Goal: Transaction & Acquisition: Book appointment/travel/reservation

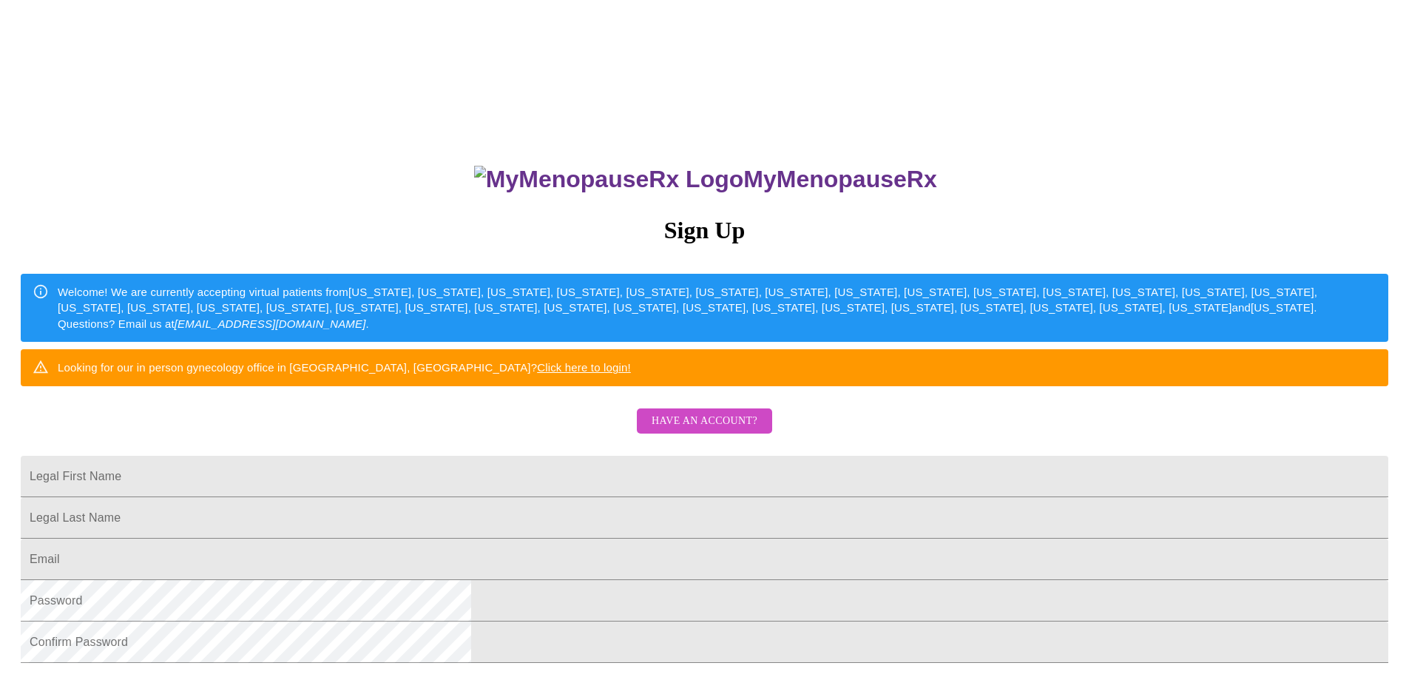
click at [742, 430] on span "Have an account?" at bounding box center [704, 421] width 106 height 18
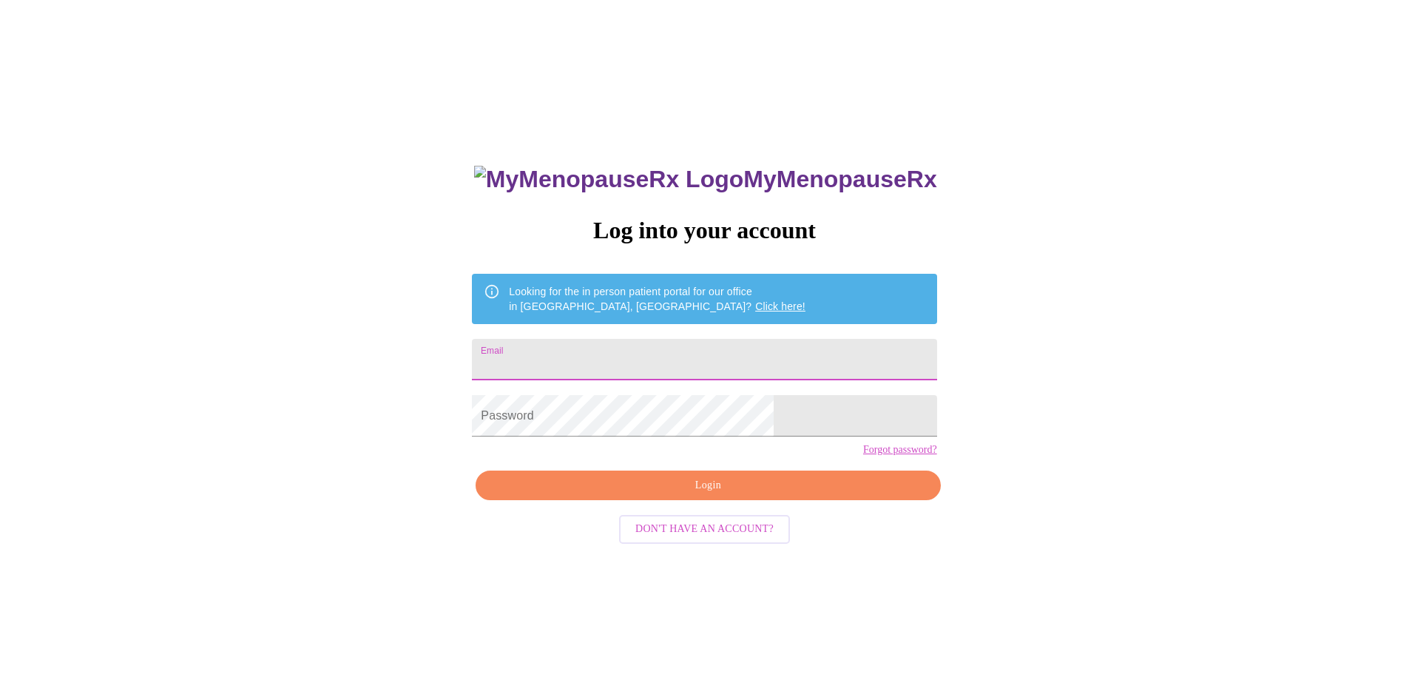
click at [661, 359] on input "Email" at bounding box center [704, 359] width 464 height 41
type input "[EMAIL_ADDRESS][DOMAIN_NAME]"
click at [863, 456] on link "Forgot password?" at bounding box center [900, 450] width 74 height 12
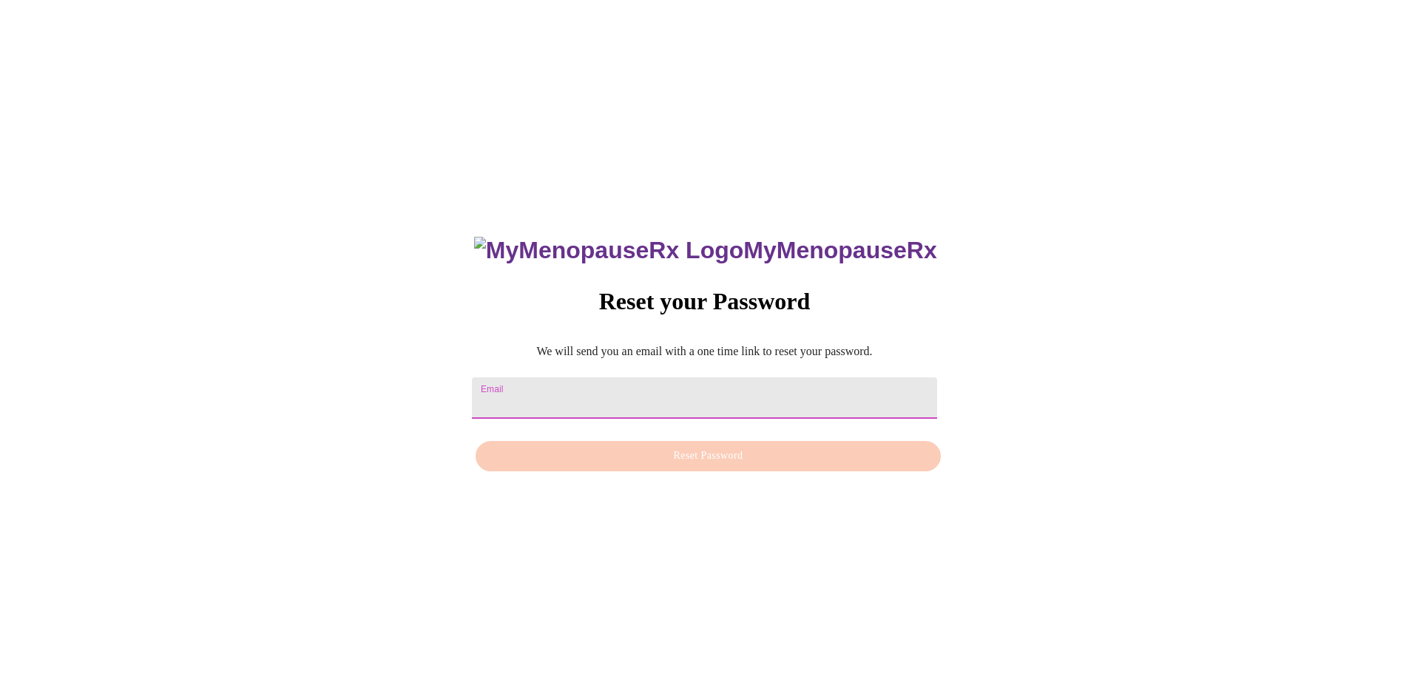
click at [708, 393] on input "Email" at bounding box center [704, 397] width 464 height 41
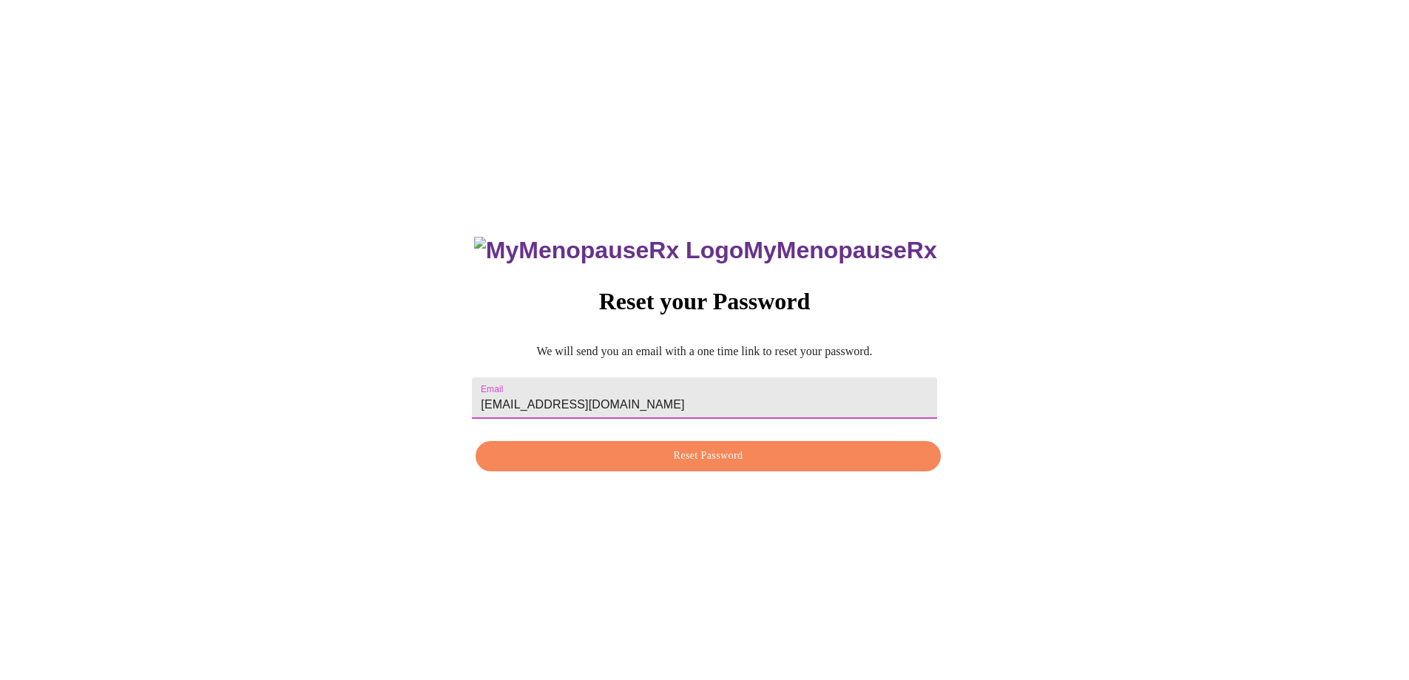
type input "[EMAIL_ADDRESS][DOMAIN_NAME]"
click at [704, 470] on button "Reset Password" at bounding box center [707, 456] width 464 height 30
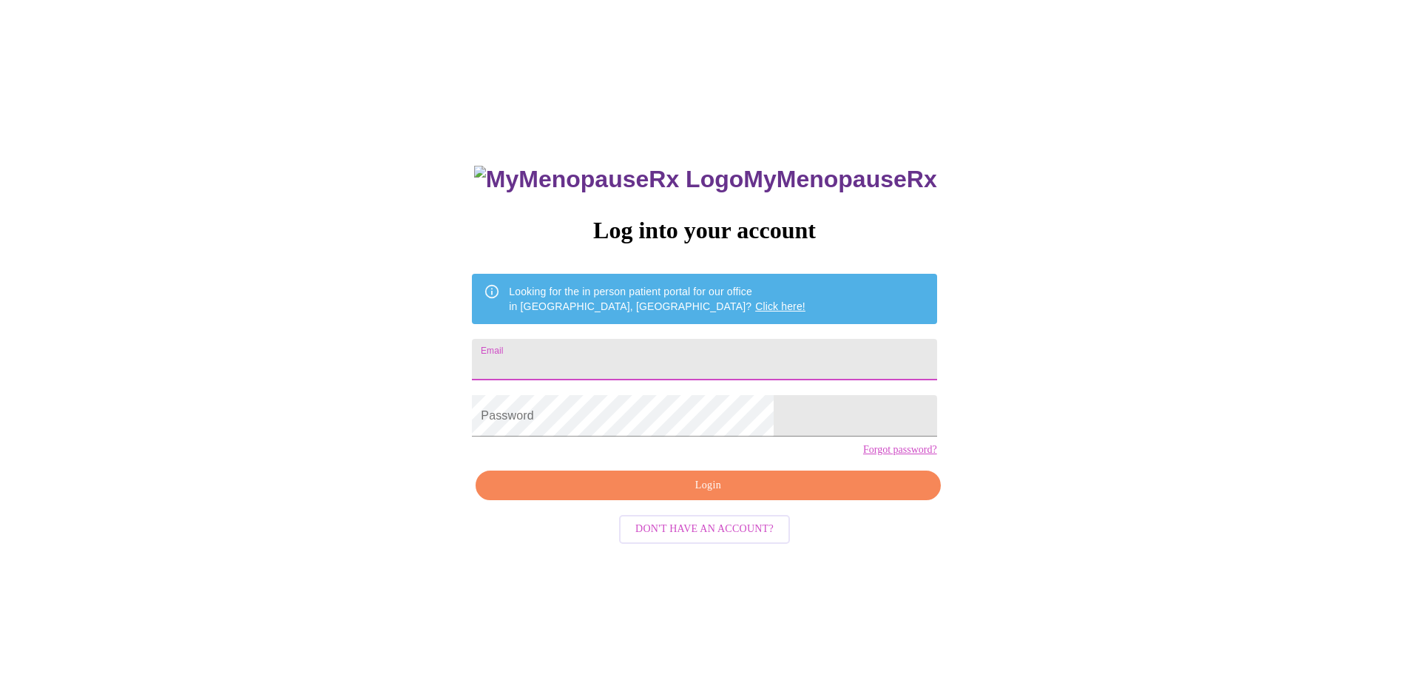
click at [612, 364] on input "Email" at bounding box center [704, 359] width 464 height 41
type input "[EMAIL_ADDRESS][DOMAIN_NAME]"
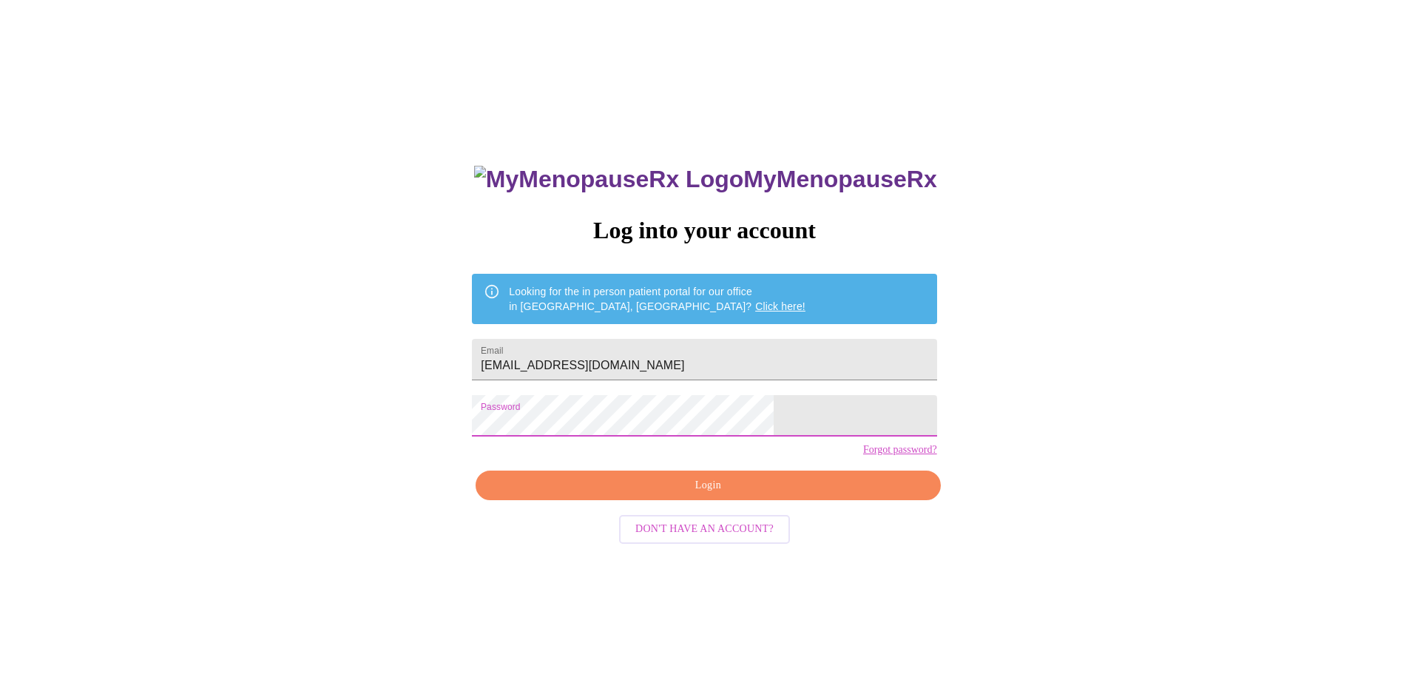
click at [706, 495] on span "Login" at bounding box center [707, 485] width 430 height 18
click at [697, 538] on span "Don't have an account?" at bounding box center [704, 529] width 138 height 18
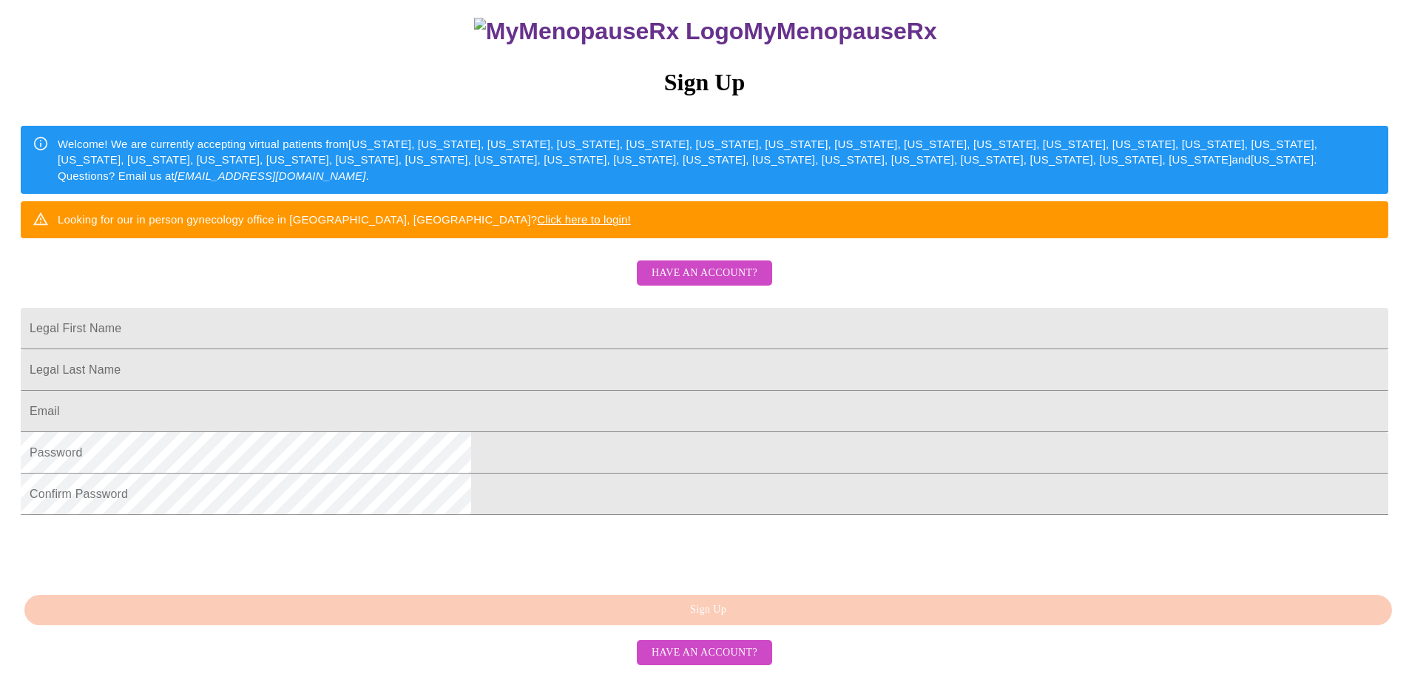
click at [717, 662] on span "Have an account?" at bounding box center [704, 652] width 106 height 18
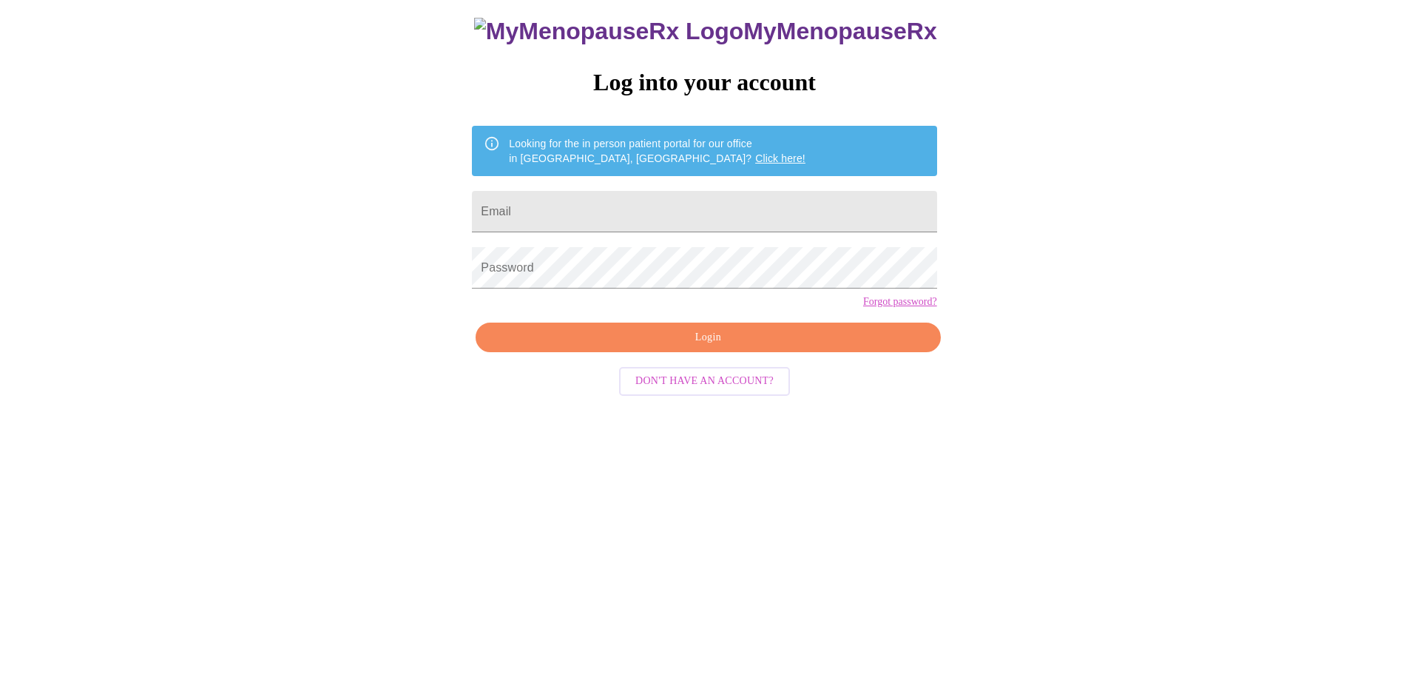
scroll to position [15, 0]
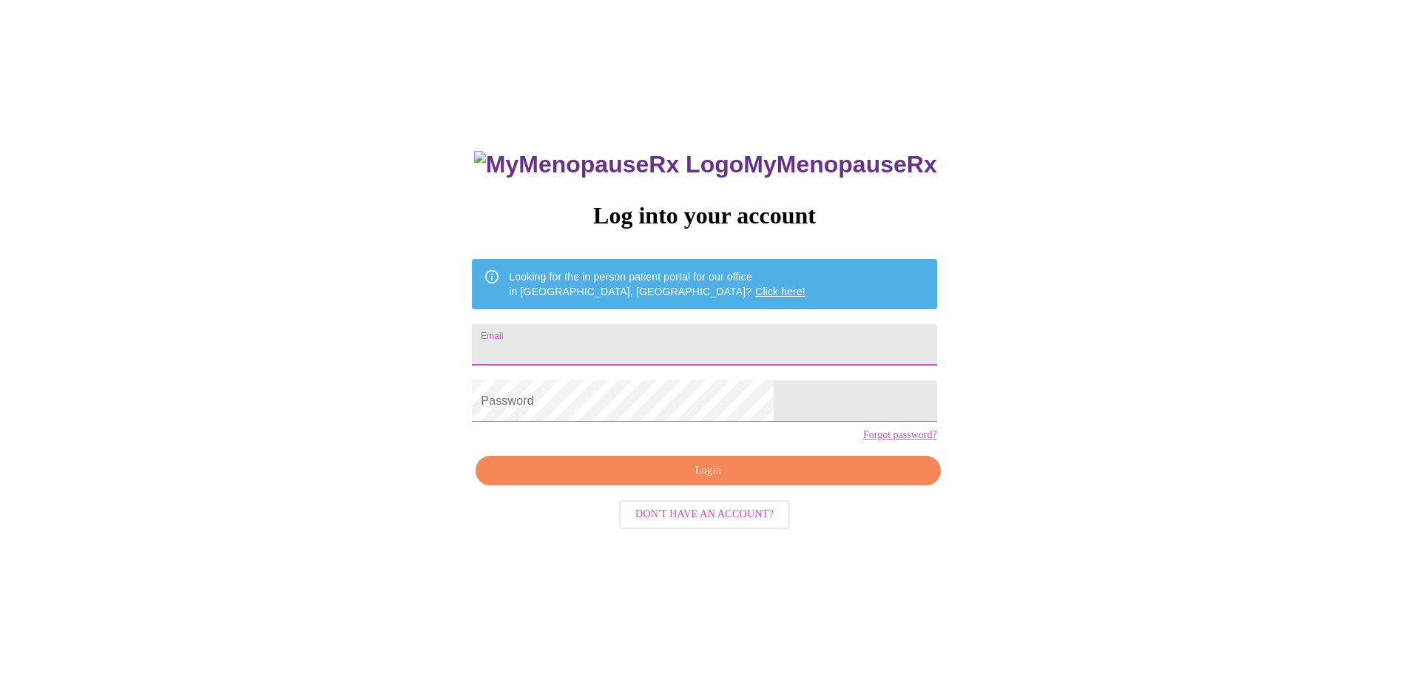
click at [609, 335] on input "Email" at bounding box center [704, 344] width 464 height 41
type input "[EMAIL_ADDRESS][DOMAIN_NAME]"
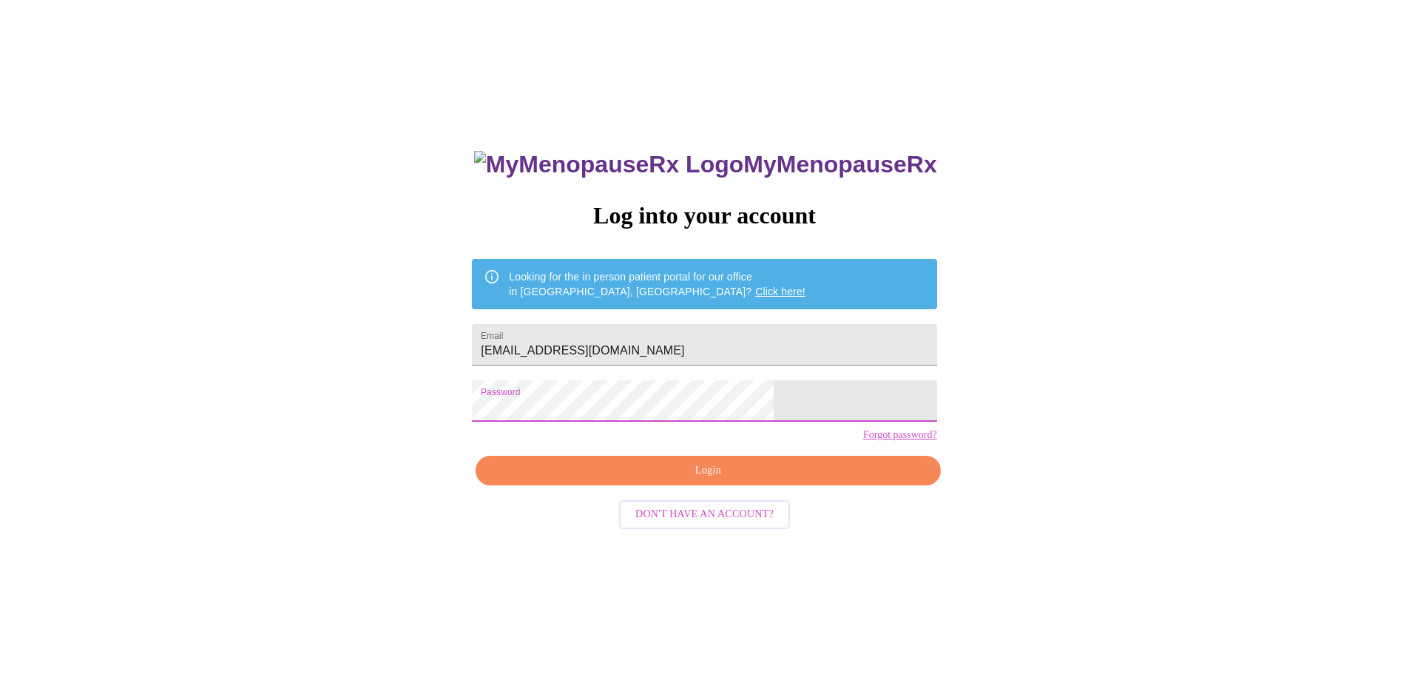
click at [694, 480] on span "Login" at bounding box center [707, 470] width 430 height 18
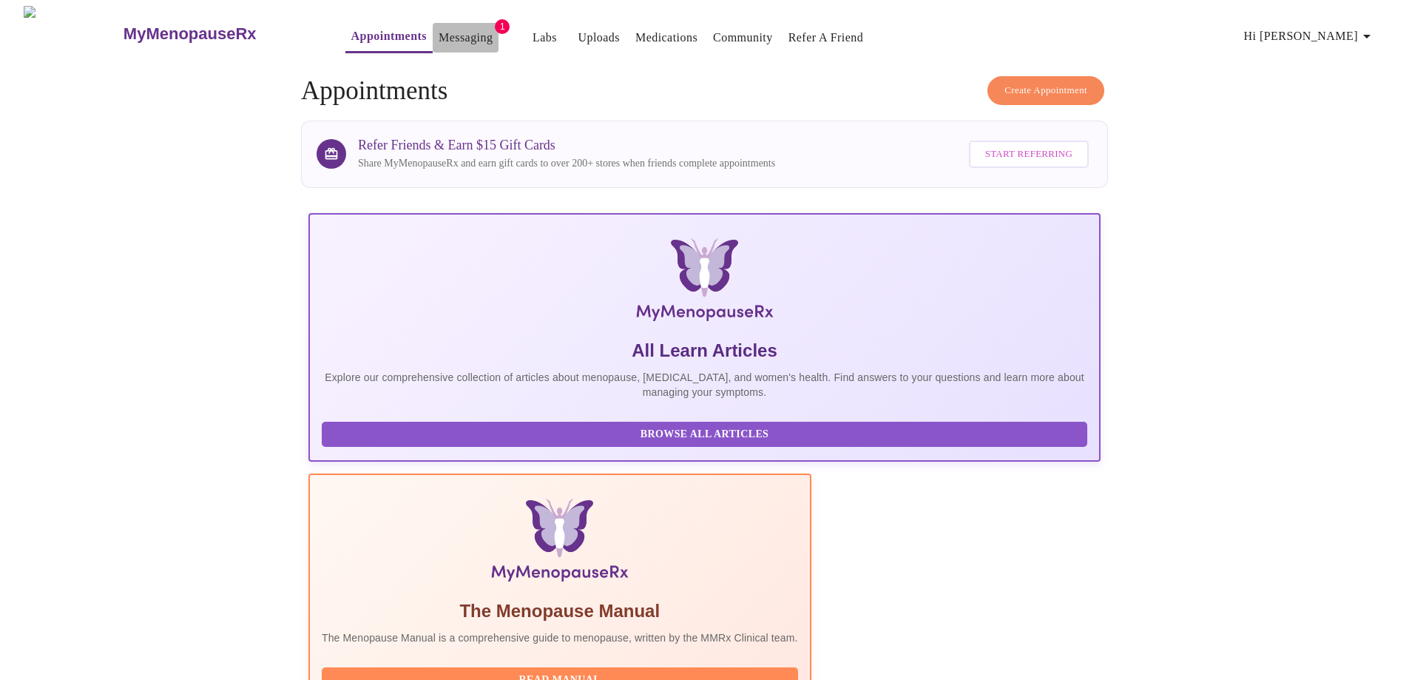
click at [438, 33] on link "Messaging" at bounding box center [465, 37] width 54 height 21
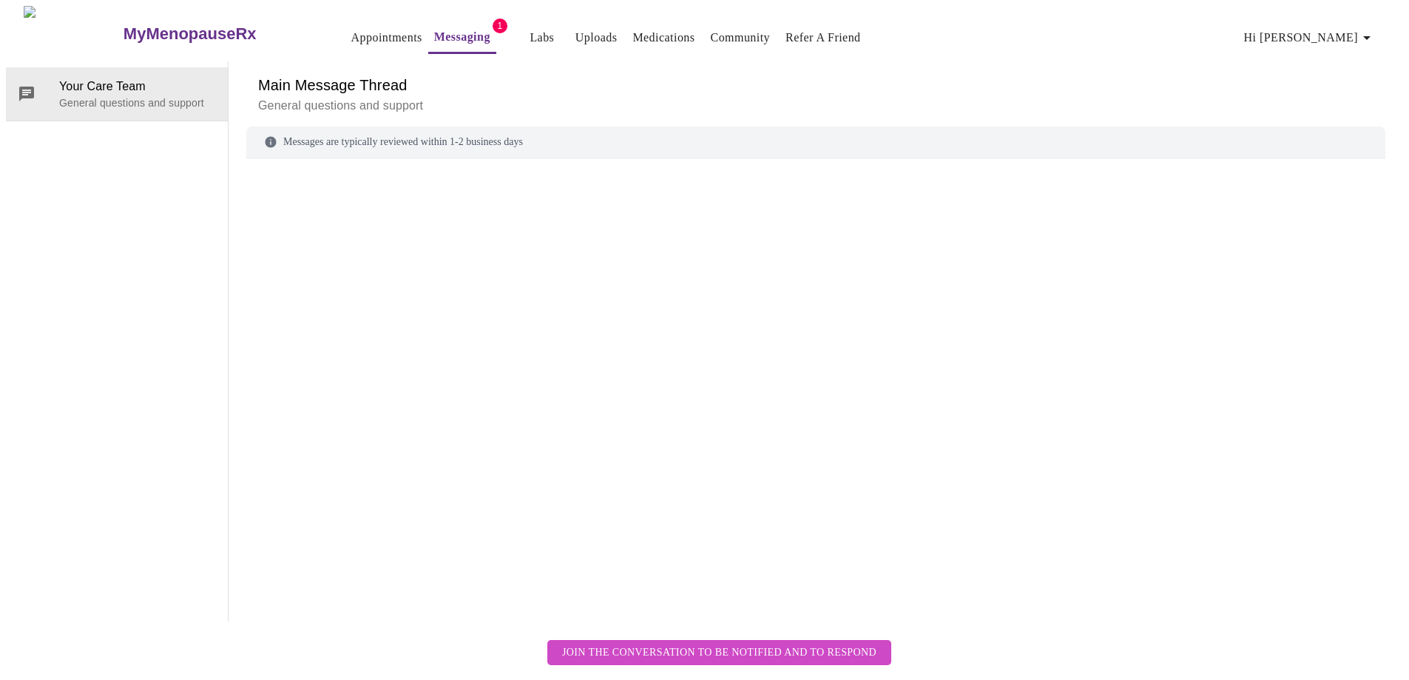
scroll to position [55, 0]
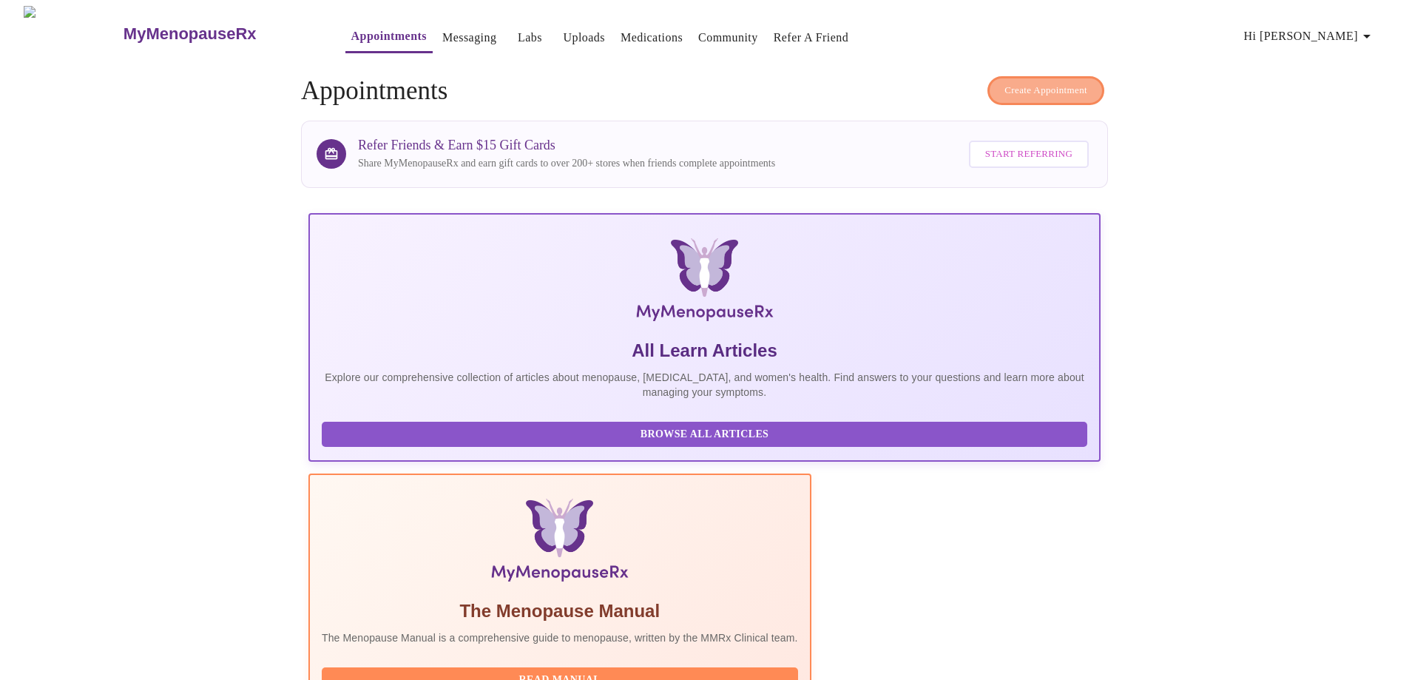
click at [1029, 87] on span "Create Appointment" at bounding box center [1045, 90] width 83 height 17
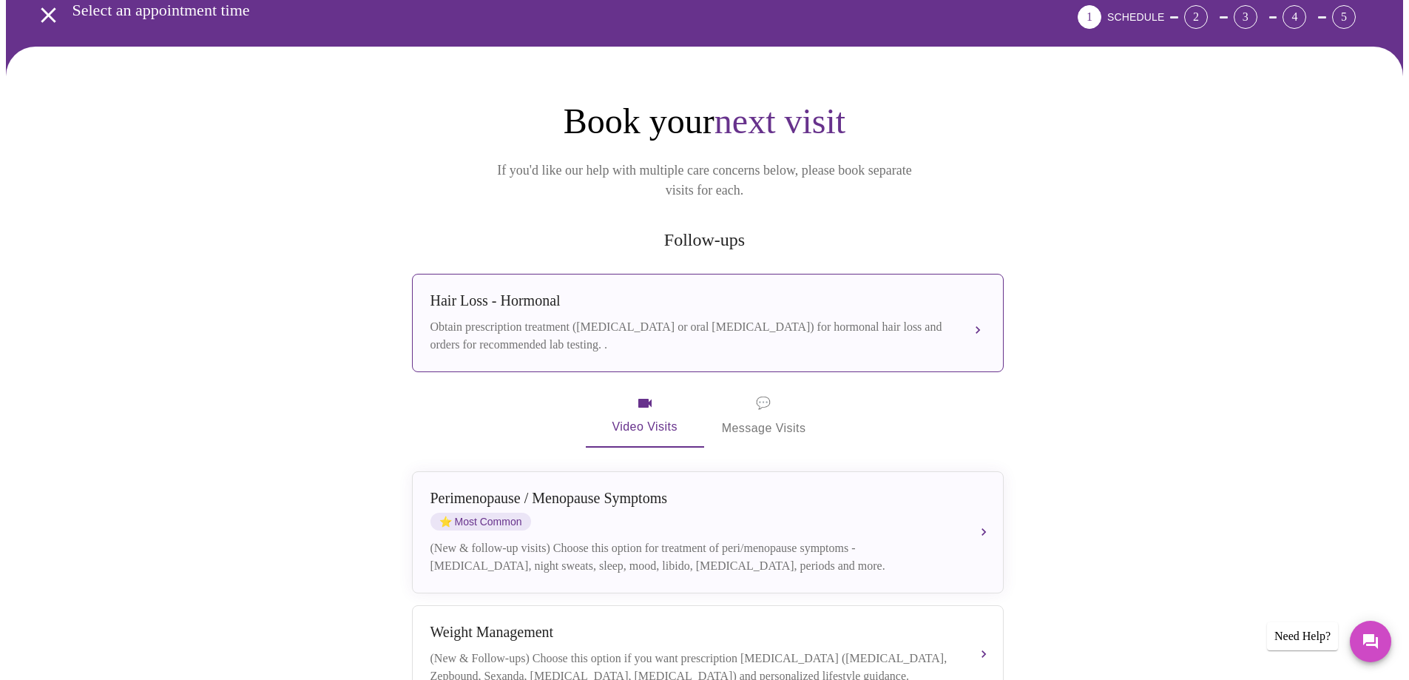
scroll to position [222, 0]
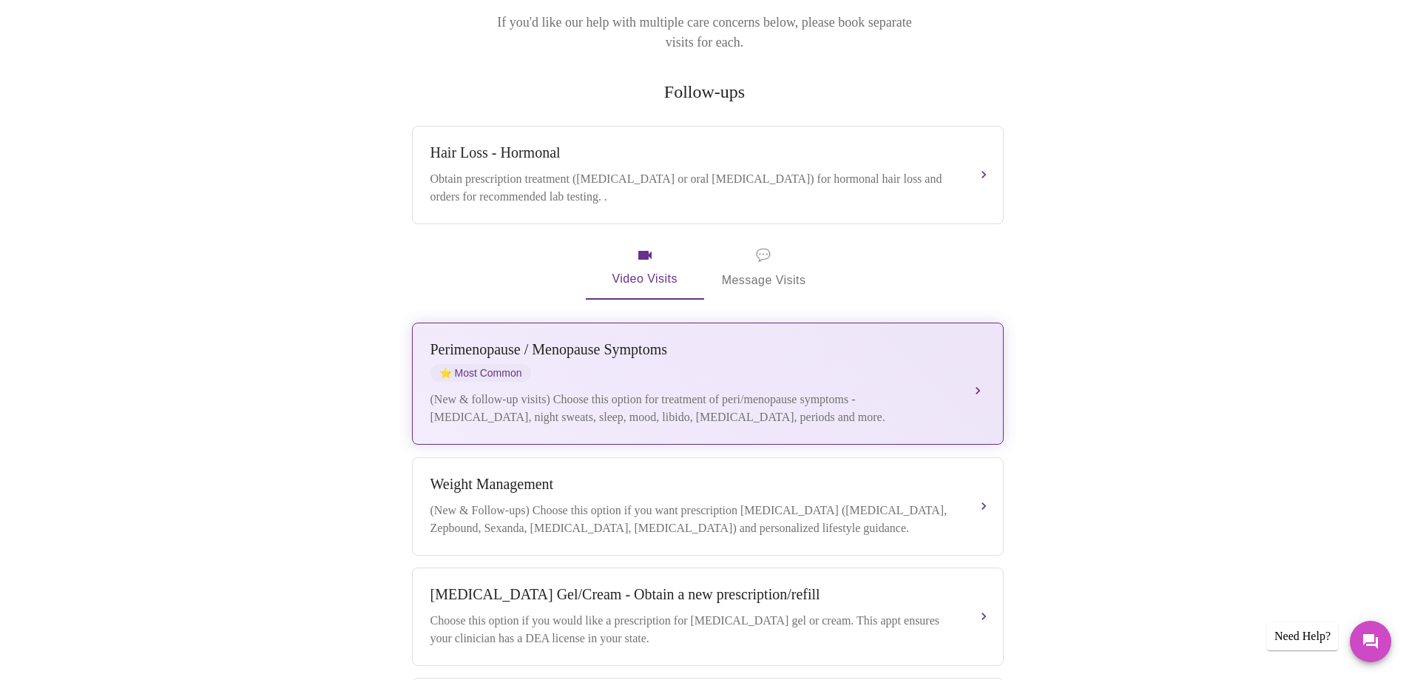
click at [733, 367] on div "[MEDICAL_DATA] / Menopause Symptoms ⭐ Most Common (New & follow-up visits) Choo…" at bounding box center [707, 383] width 555 height 85
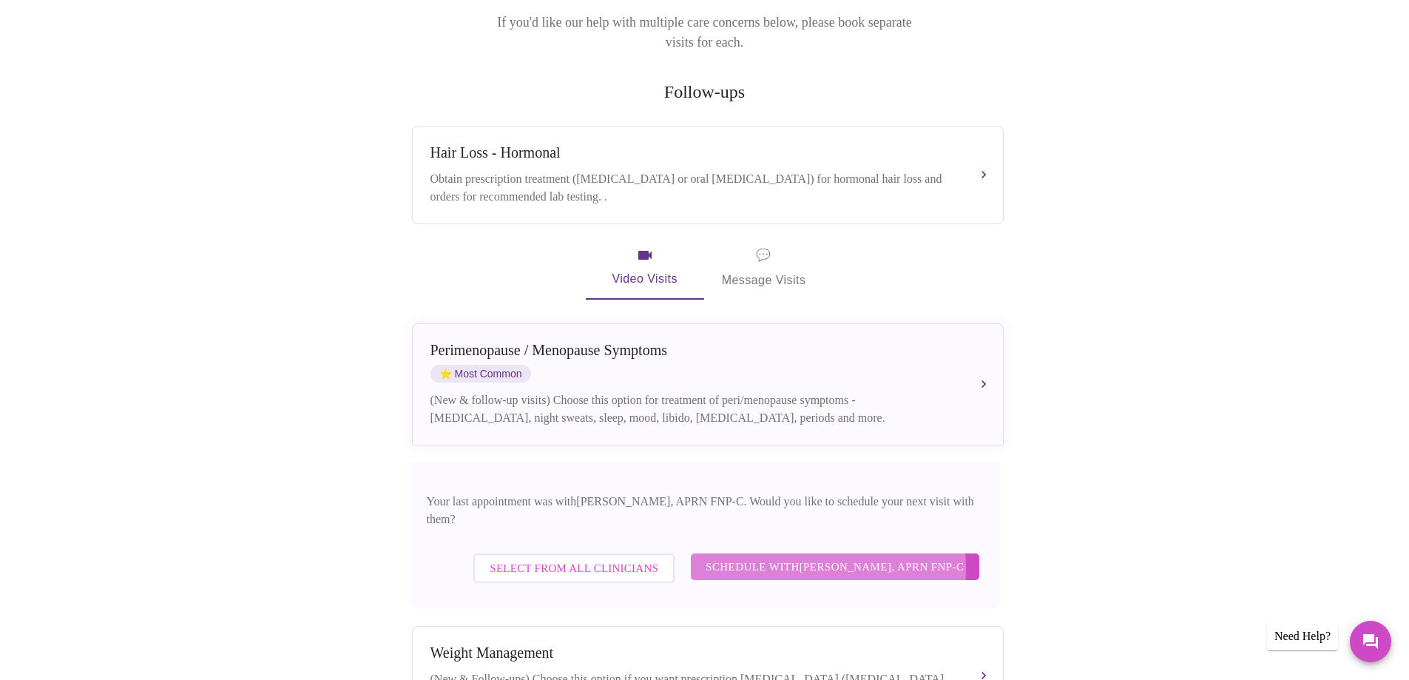
click at [822, 557] on span "Schedule with [PERSON_NAME], APRN FNP-C" at bounding box center [834, 566] width 258 height 19
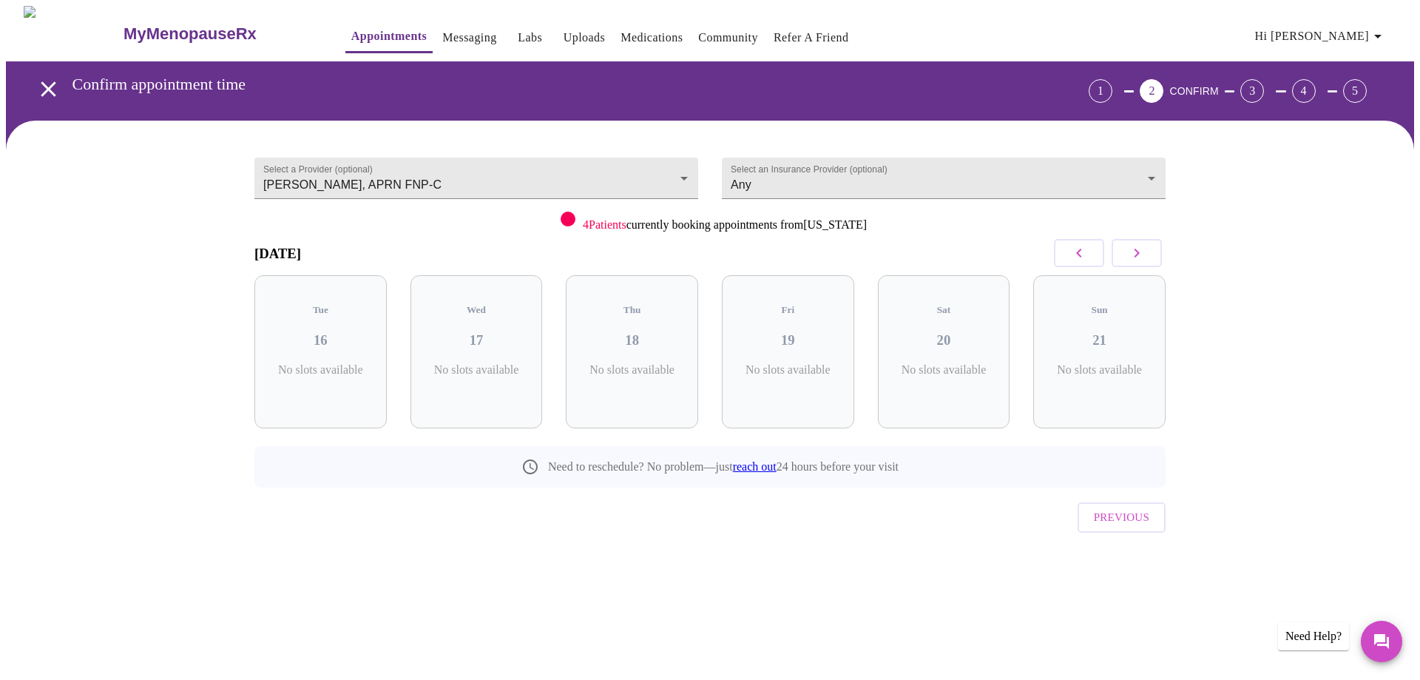
click at [1148, 252] on button "button" at bounding box center [1136, 253] width 50 height 28
click at [1088, 254] on button "button" at bounding box center [1079, 253] width 50 height 28
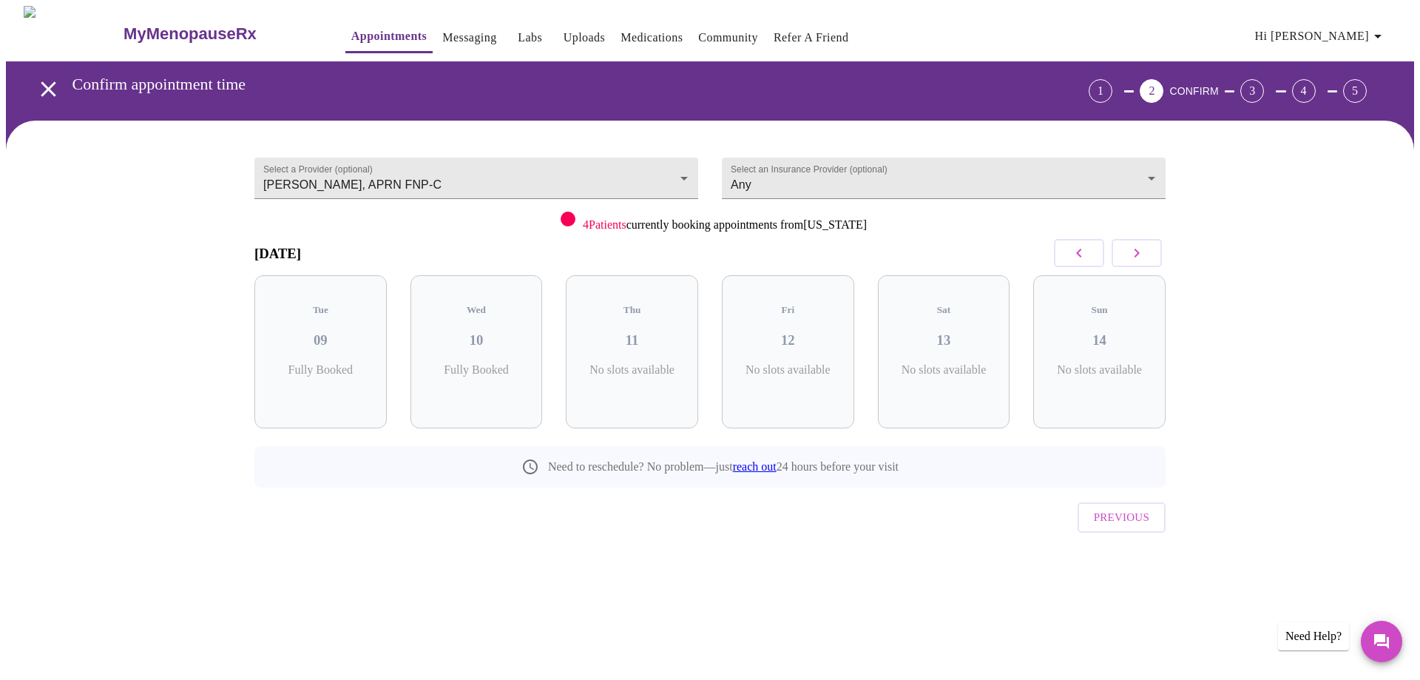
click at [1088, 254] on button "button" at bounding box center [1079, 253] width 50 height 28
click at [35, 83] on icon "open drawer" at bounding box center [48, 89] width 26 height 26
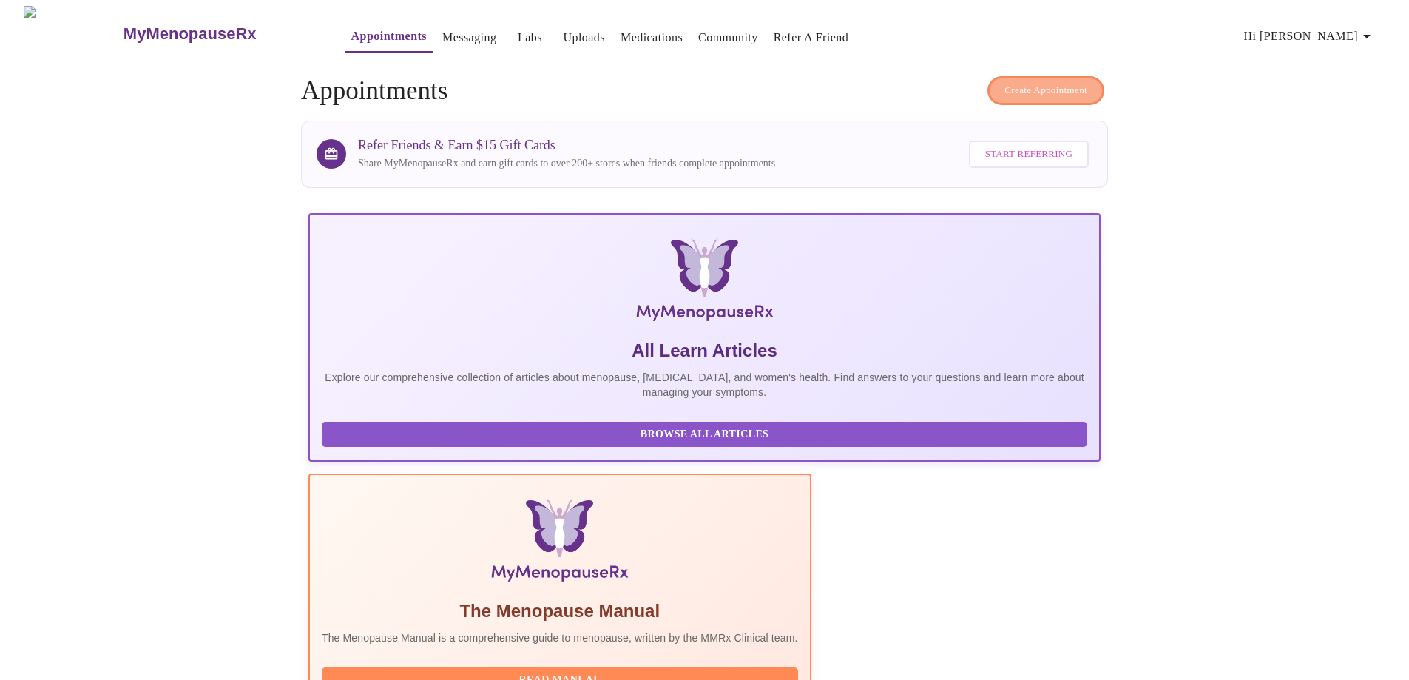
drag, startPoint x: 852, startPoint y: 451, endPoint x: 1047, endPoint y: 88, distance: 412.2
click at [1047, 88] on span "Create Appointment" at bounding box center [1045, 90] width 83 height 17
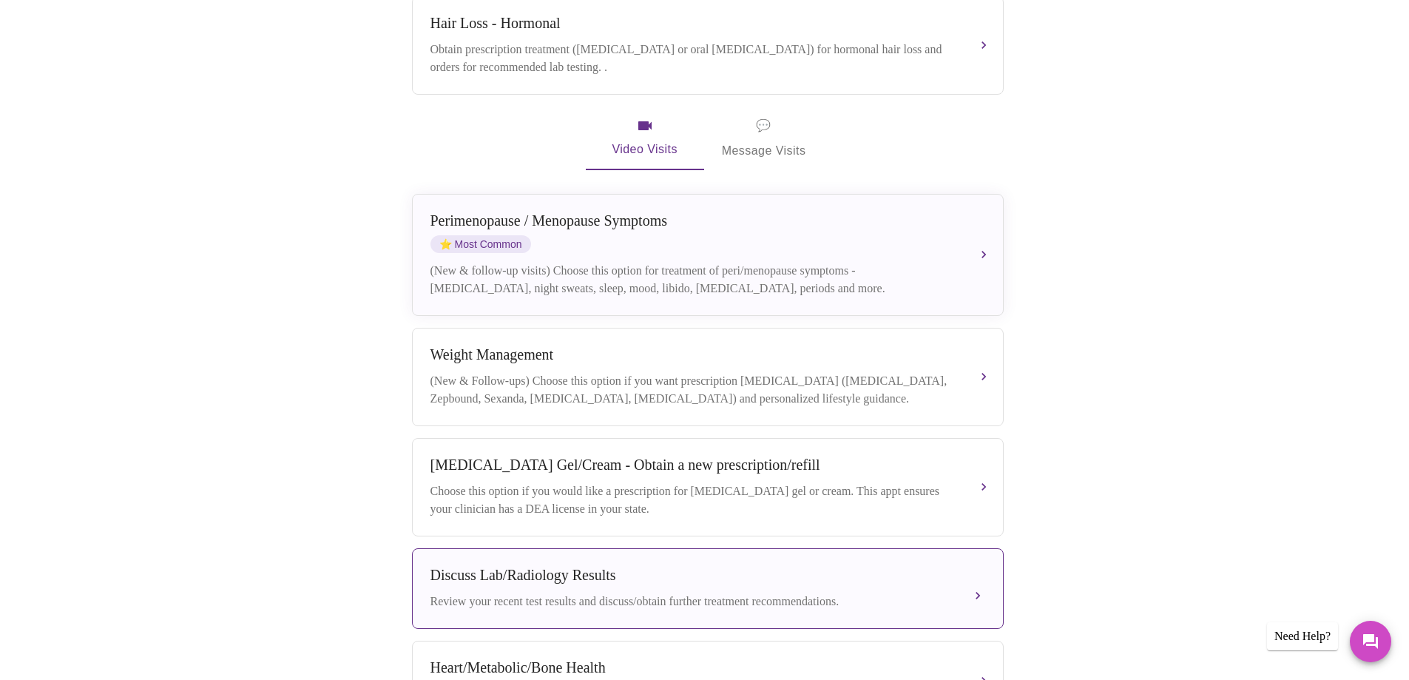
scroll to position [203, 0]
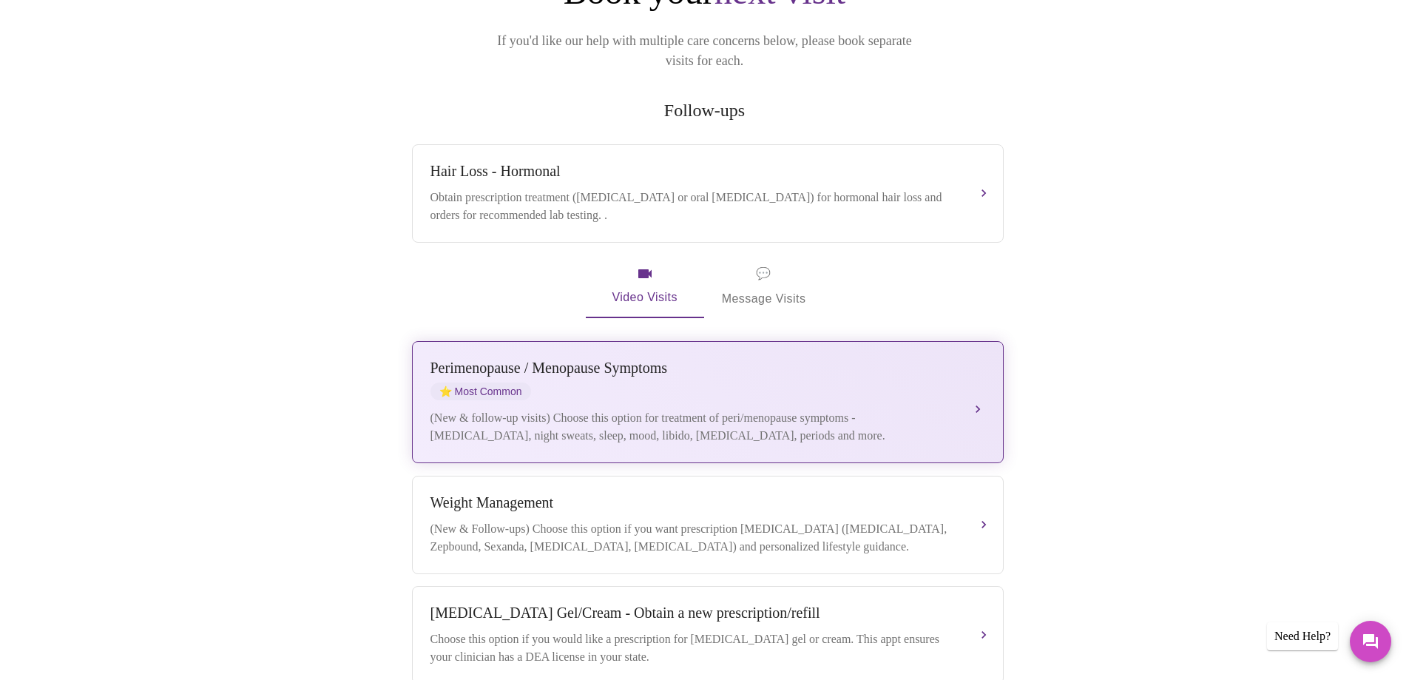
click at [818, 375] on div "[MEDICAL_DATA] / Menopause Symptoms ⭐ Most Common" at bounding box center [692, 379] width 525 height 41
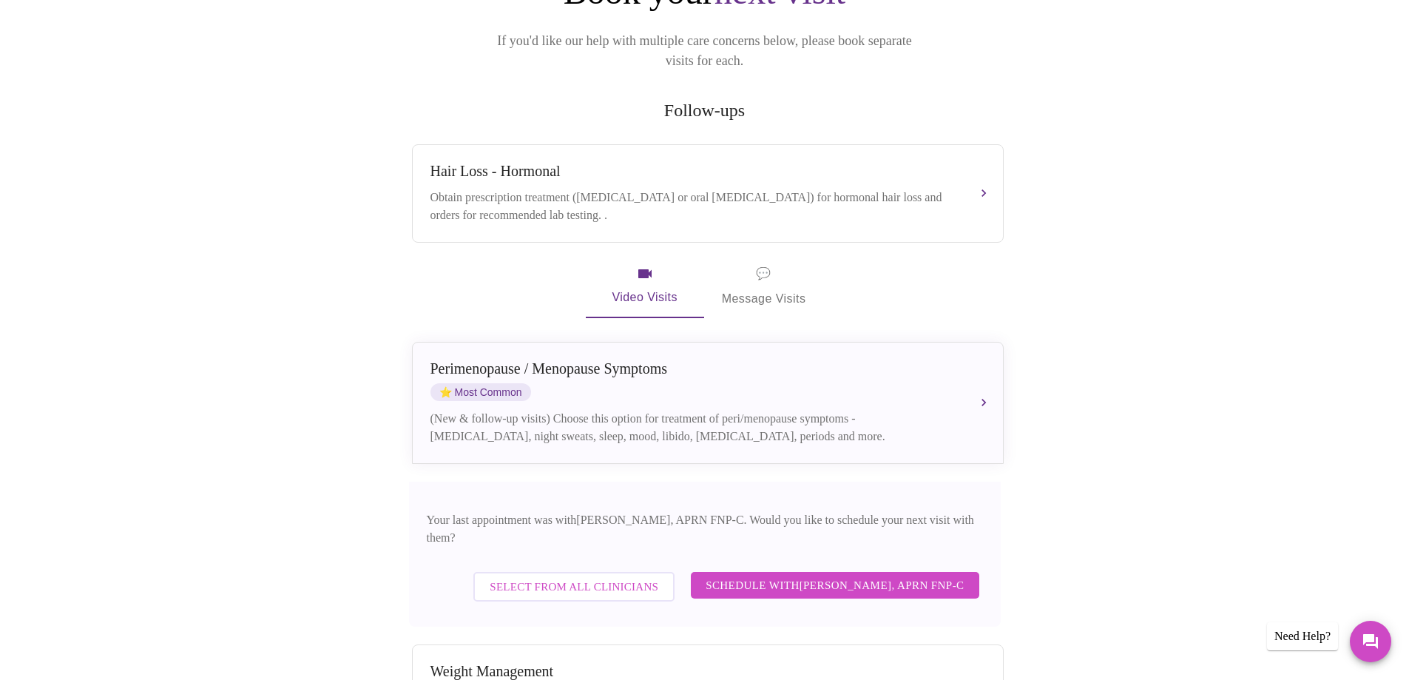
click at [571, 577] on span "Select from All Clinicians" at bounding box center [574, 586] width 169 height 19
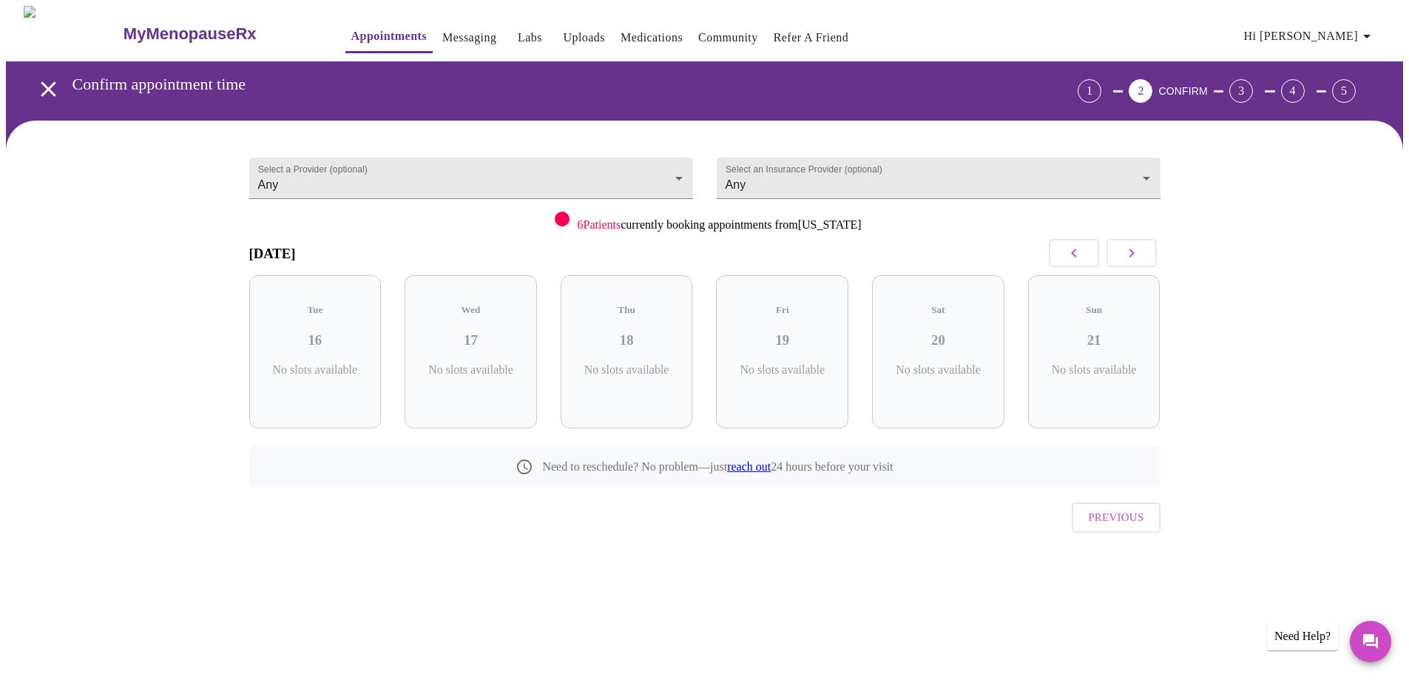
scroll to position [0, 0]
click at [626, 379] on span "( 12 Total)" at bounding box center [638, 384] width 40 height 11
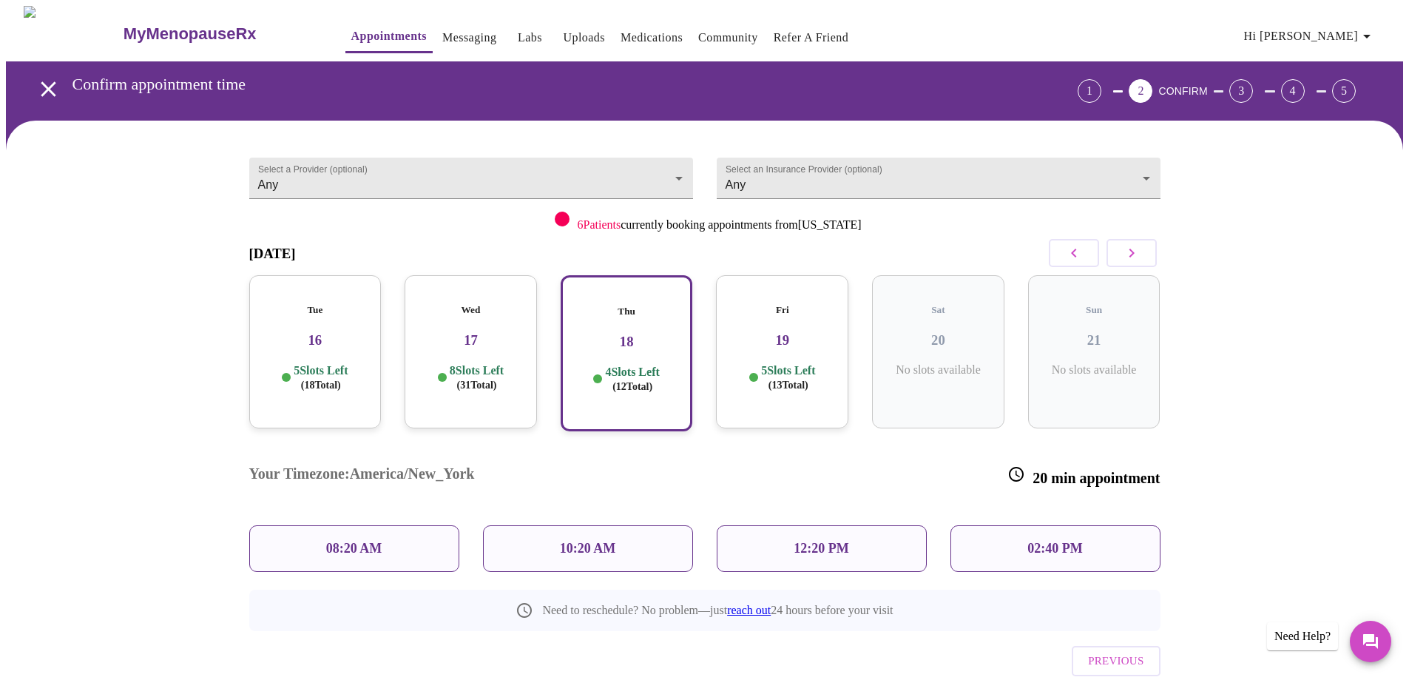
click at [878, 525] on div "12:20 PM" at bounding box center [822, 548] width 210 height 47
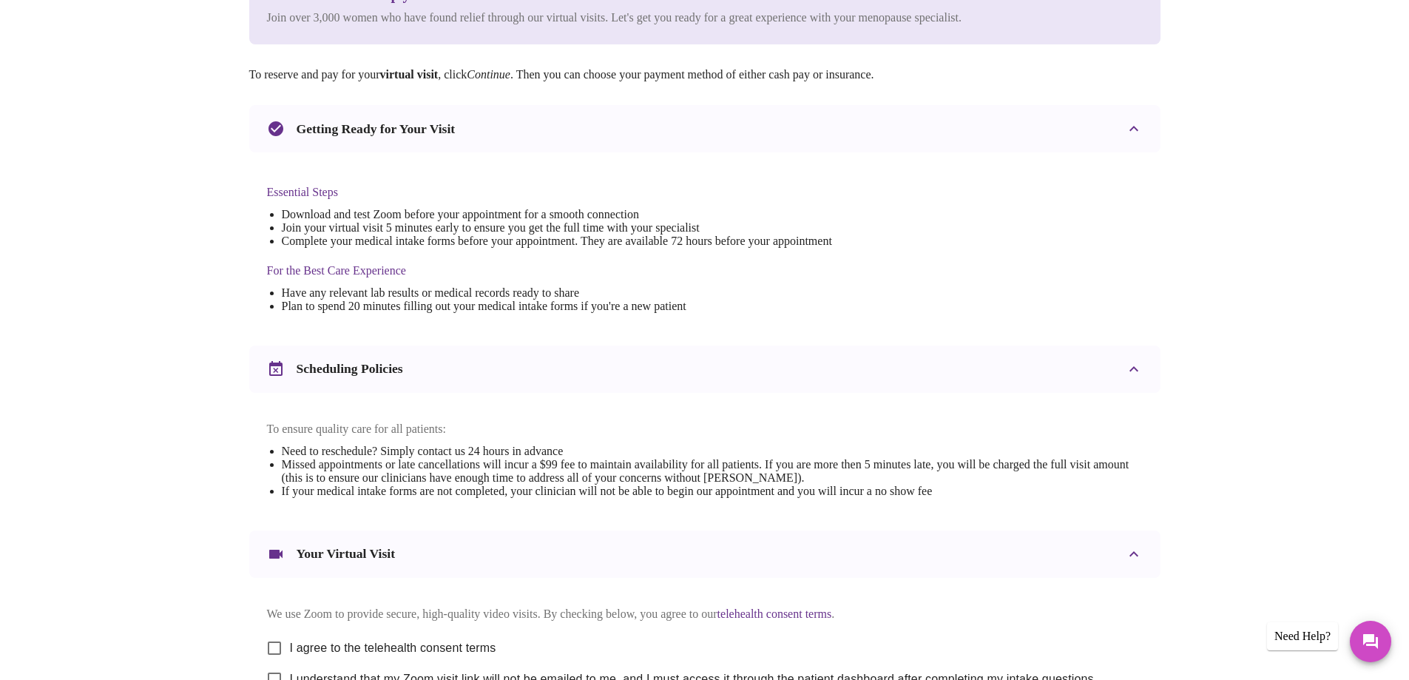
scroll to position [370, 0]
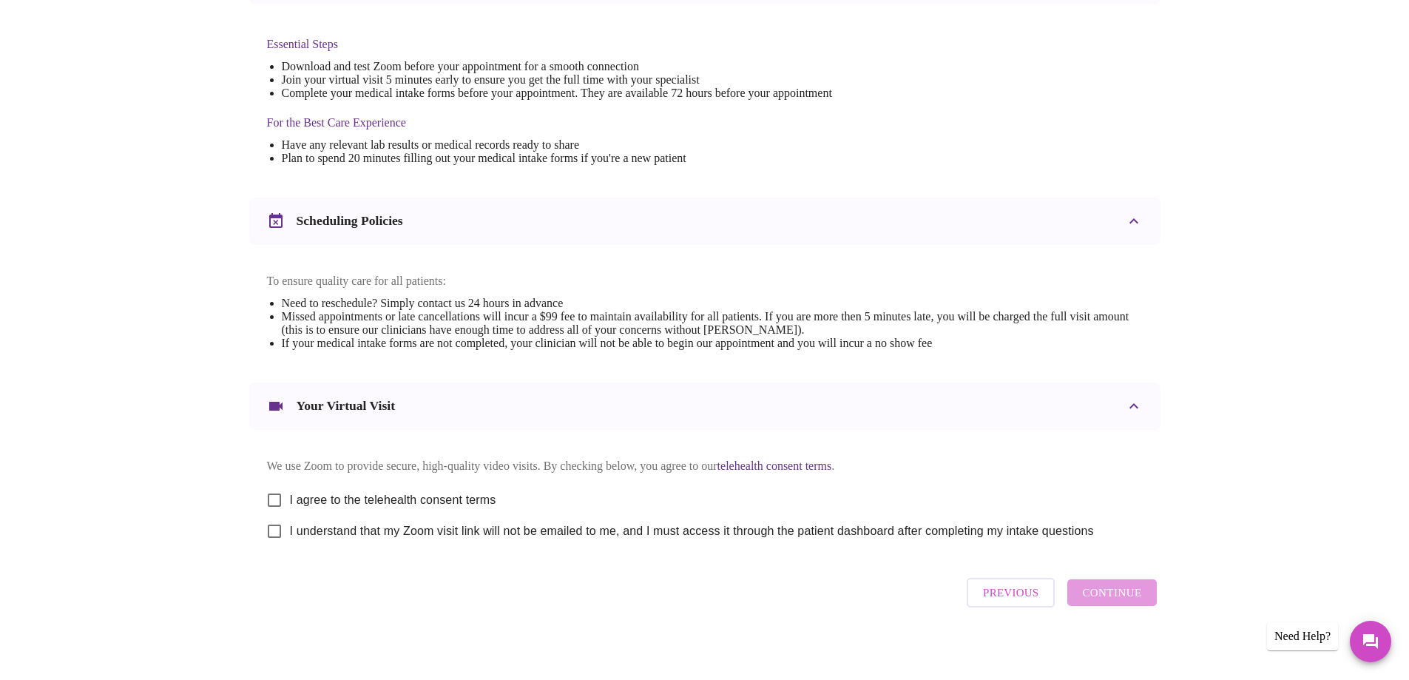
click at [278, 506] on input "I agree to the telehealth consent terms" at bounding box center [274, 499] width 31 height 31
checkbox input "true"
click at [279, 545] on input "I understand that my Zoom visit link will not be emailed to me, and I must acce…" at bounding box center [274, 530] width 31 height 31
checkbox input "true"
click at [1134, 602] on span "Continue" at bounding box center [1111, 592] width 59 height 19
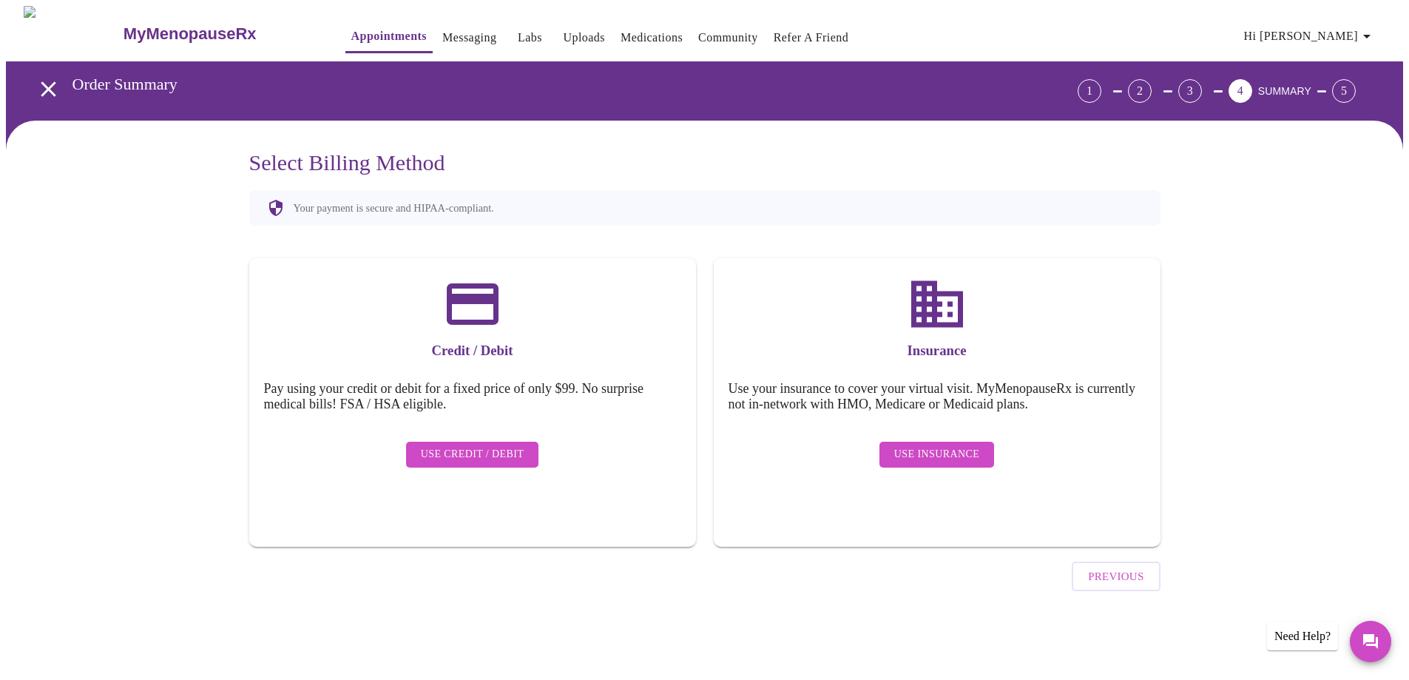
scroll to position [0, 0]
click at [917, 445] on span "Use Insurance" at bounding box center [941, 454] width 85 height 18
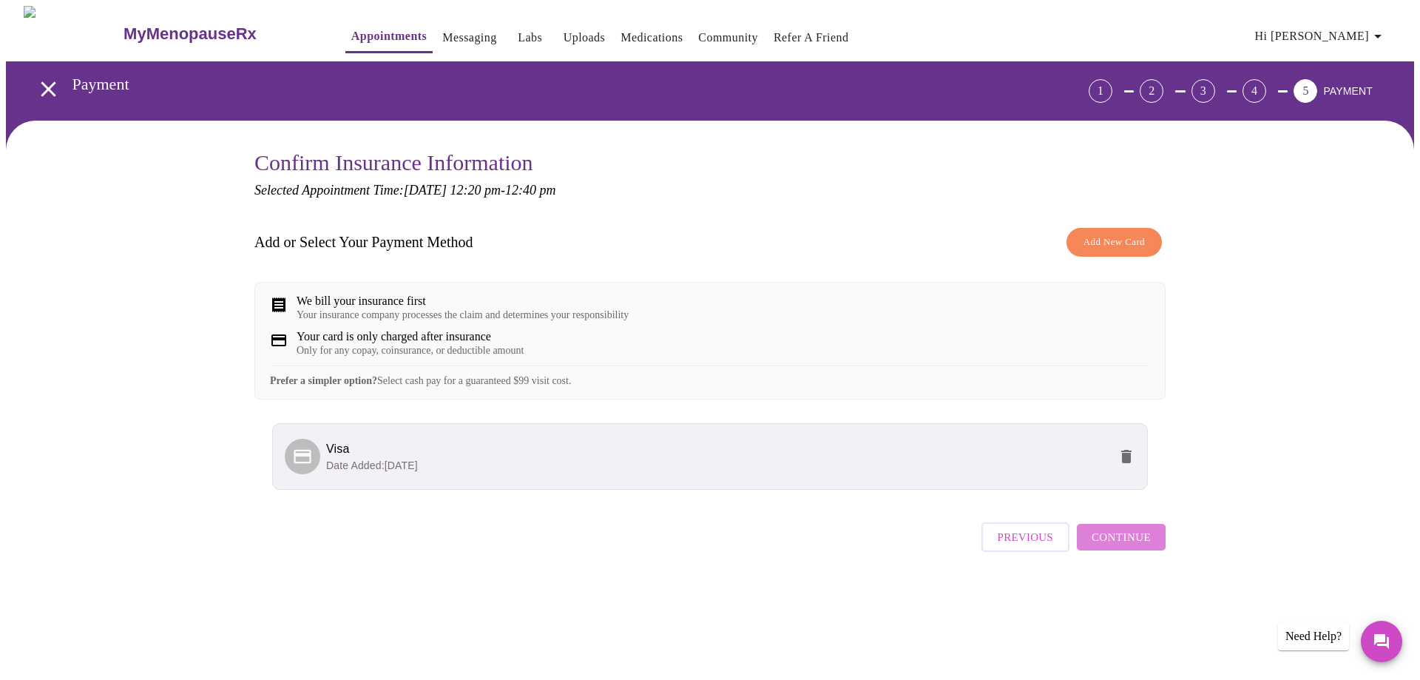
click at [1142, 546] on span "Continue" at bounding box center [1120, 536] width 59 height 19
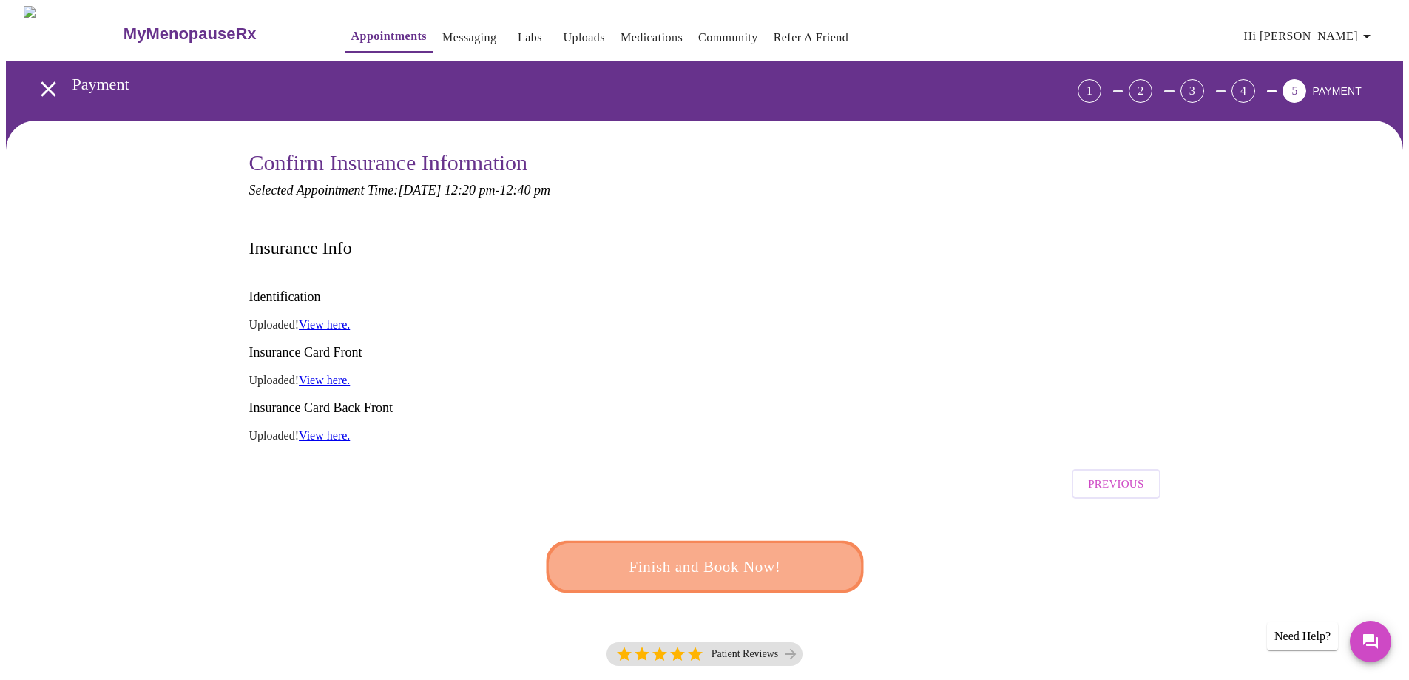
click at [729, 553] on span "Finish and Book Now!" at bounding box center [705, 566] width 274 height 27
